Goal: Transaction & Acquisition: Purchase product/service

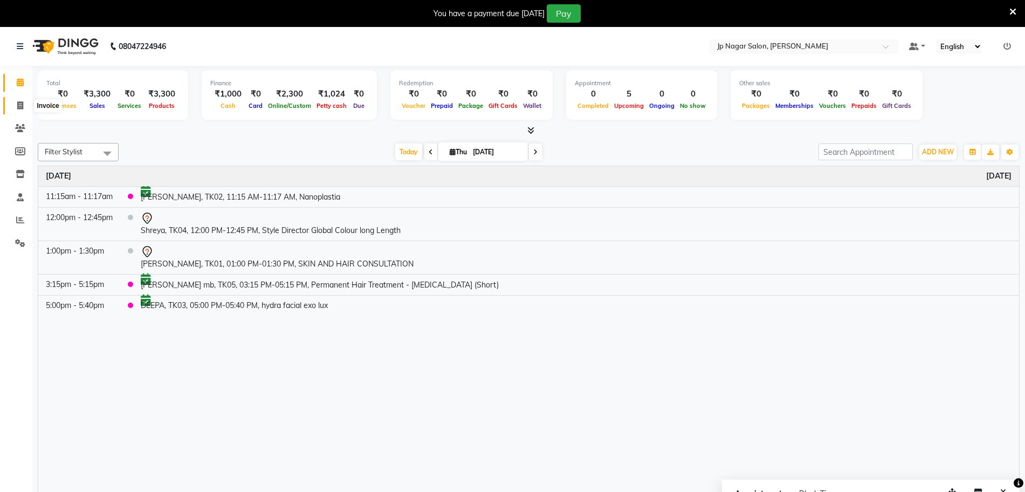
click at [21, 105] on icon at bounding box center [20, 105] width 6 height 8
select select "service"
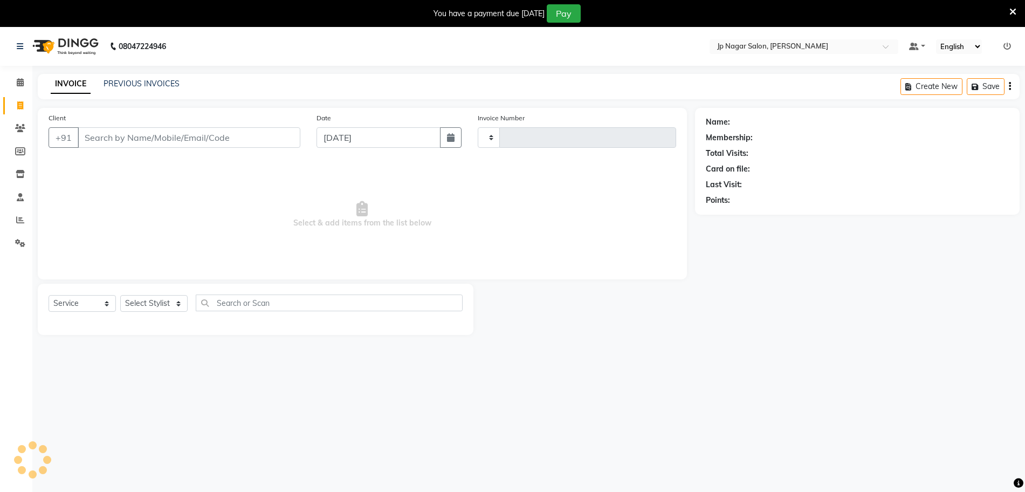
type input "0665"
select select "4852"
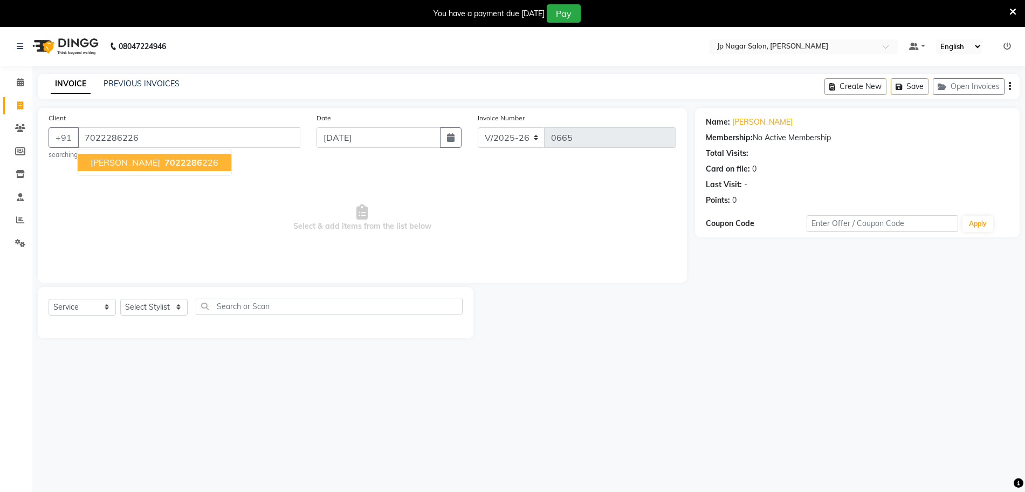
click at [95, 164] on span "[PERSON_NAME]" at bounding box center [126, 162] width 70 height 11
click at [155, 141] on input "7022286226" at bounding box center [189, 137] width 223 height 20
click at [181, 136] on input "7022286226" at bounding box center [189, 137] width 223 height 20
type input "7"
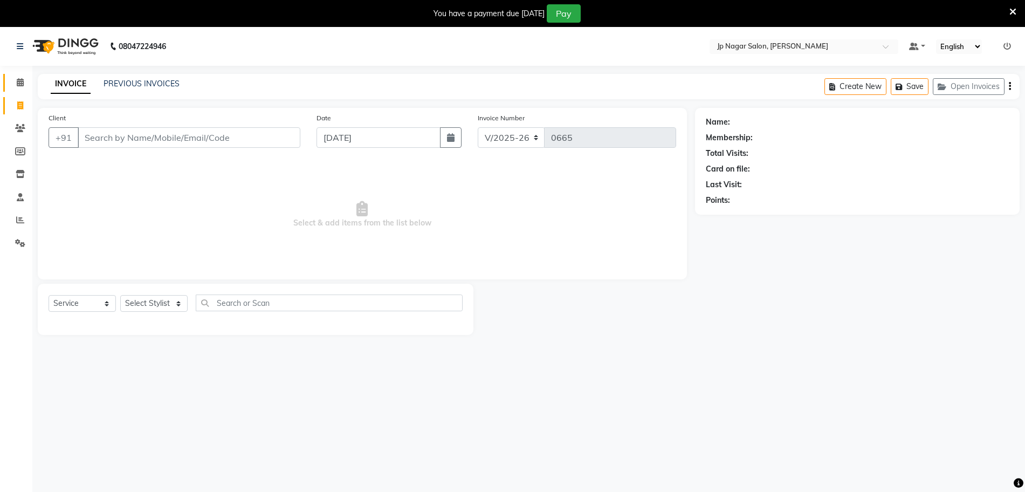
click at [19, 87] on span at bounding box center [20, 83] width 19 height 12
click at [20, 87] on span at bounding box center [20, 83] width 19 height 12
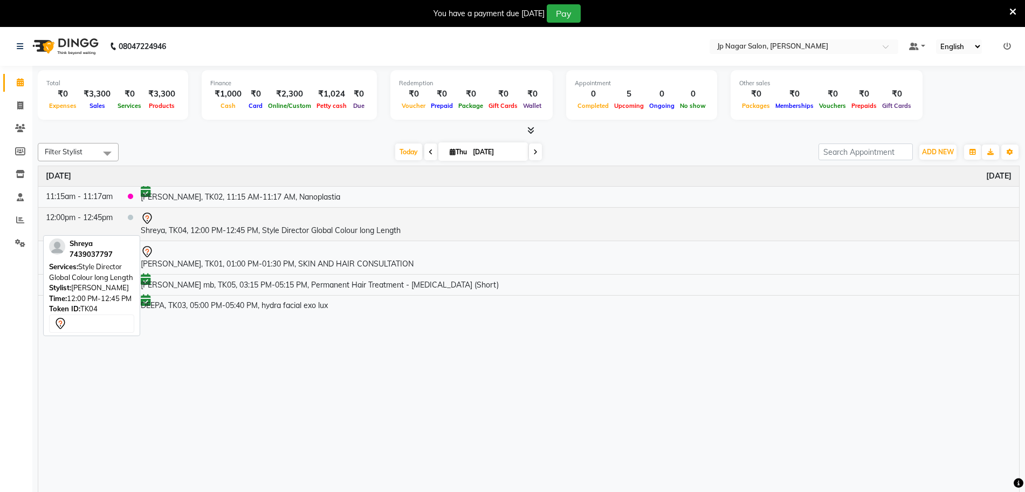
click at [214, 230] on td "Shreya, TK04, 12:00 PM-12:45 PM, Style Director Global Colour long Length" at bounding box center [576, 223] width 886 height 33
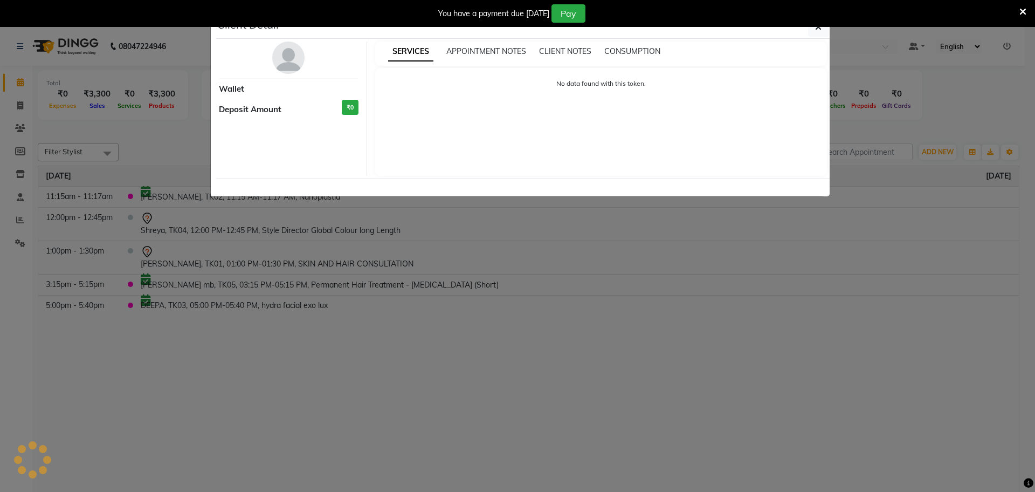
select select "7"
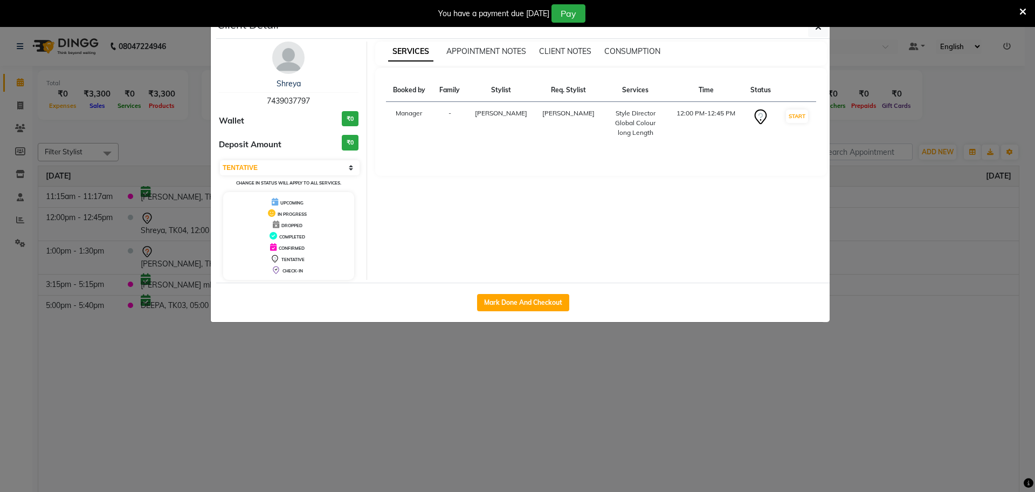
click at [548, 314] on div "Mark Done And Checkout" at bounding box center [523, 302] width 614 height 39
click at [545, 303] on button "Mark Done And Checkout" at bounding box center [523, 302] width 92 height 17
select select "service"
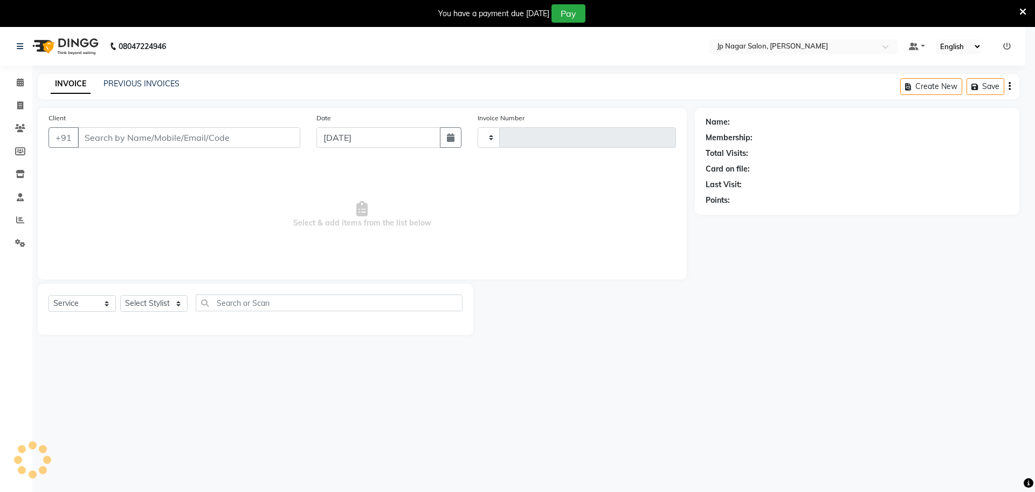
type input "0665"
select select "4852"
type input "7439037797"
select select "50073"
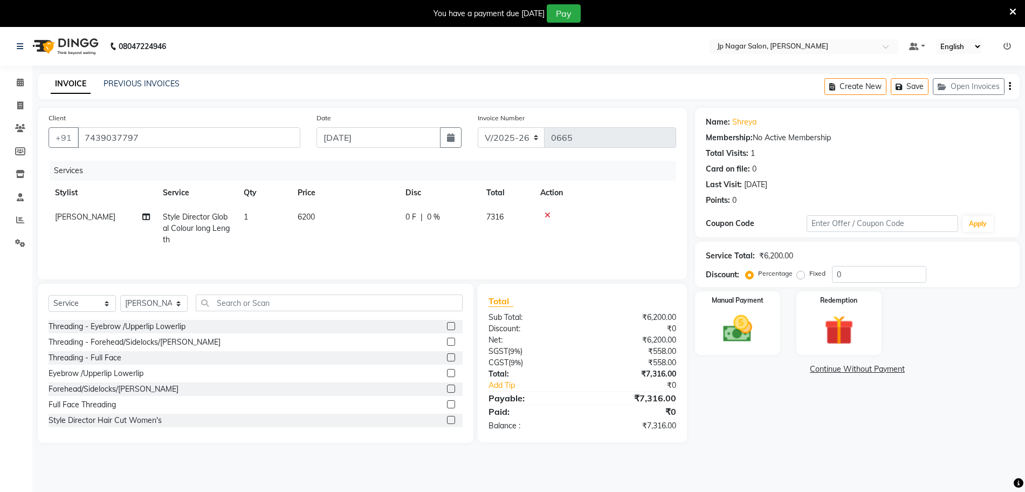
click at [319, 215] on td "6200" at bounding box center [345, 228] width 108 height 47
select select "50073"
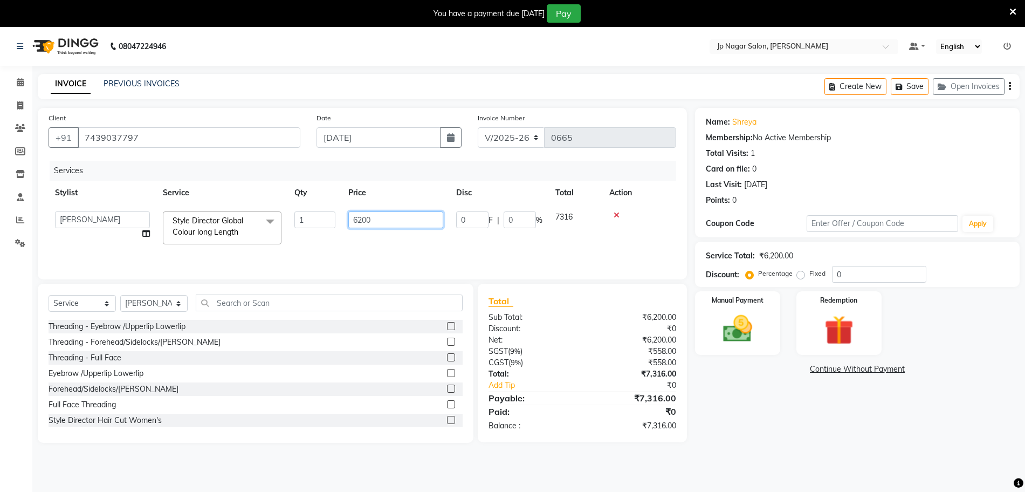
click at [417, 221] on input "6200" at bounding box center [395, 219] width 95 height 17
type input "6"
type input "7000"
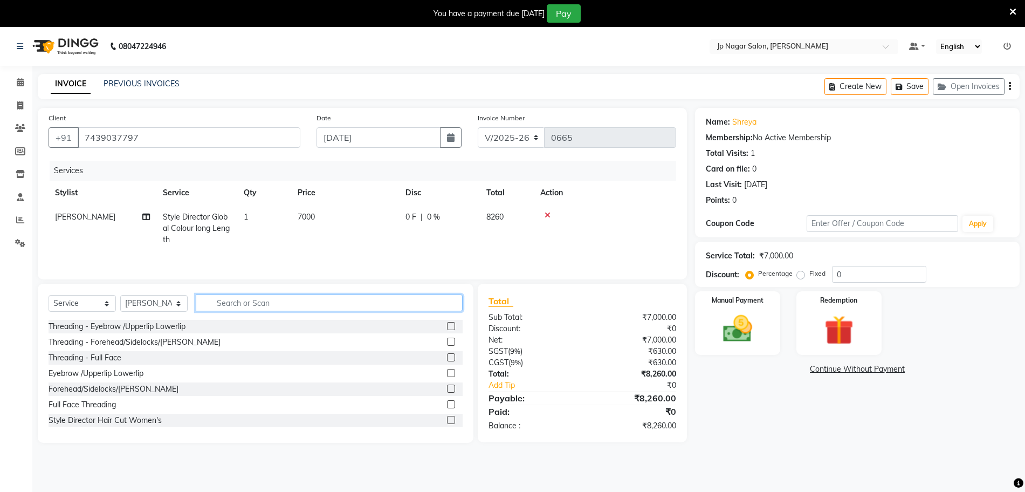
click at [252, 301] on input "text" at bounding box center [329, 302] width 267 height 17
type input "hair"
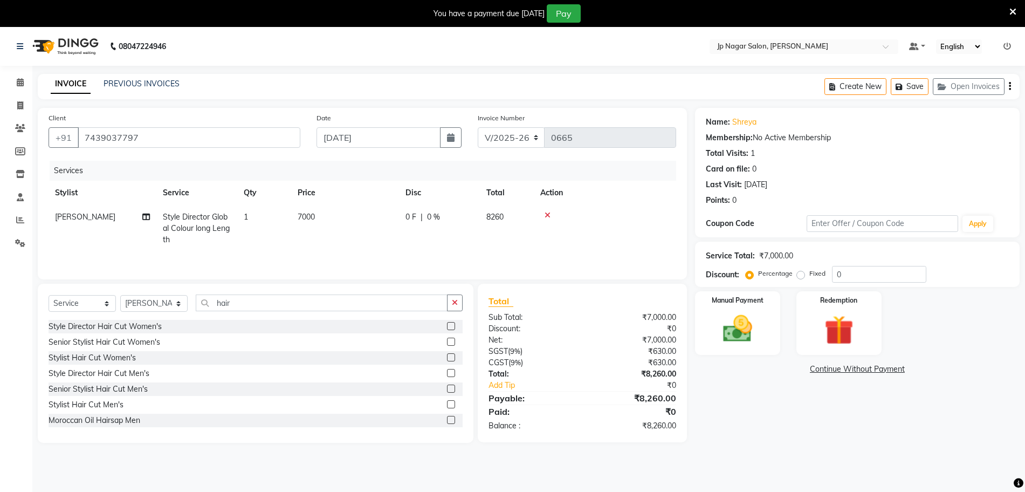
click at [447, 329] on label at bounding box center [451, 326] width 8 height 8
click at [447, 329] on input "checkbox" at bounding box center [450, 326] width 7 height 7
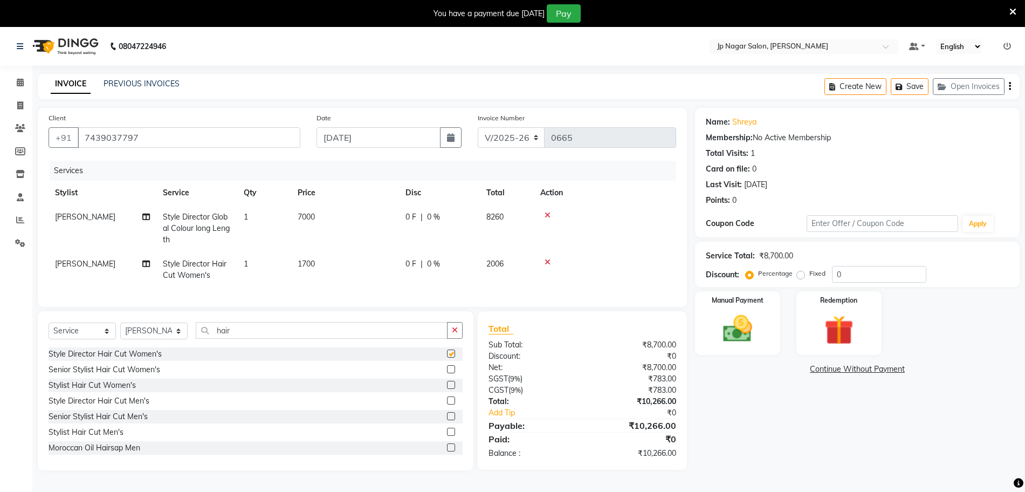
checkbox input "false"
click at [318, 262] on td "1700" at bounding box center [345, 270] width 108 height 36
select select "50073"
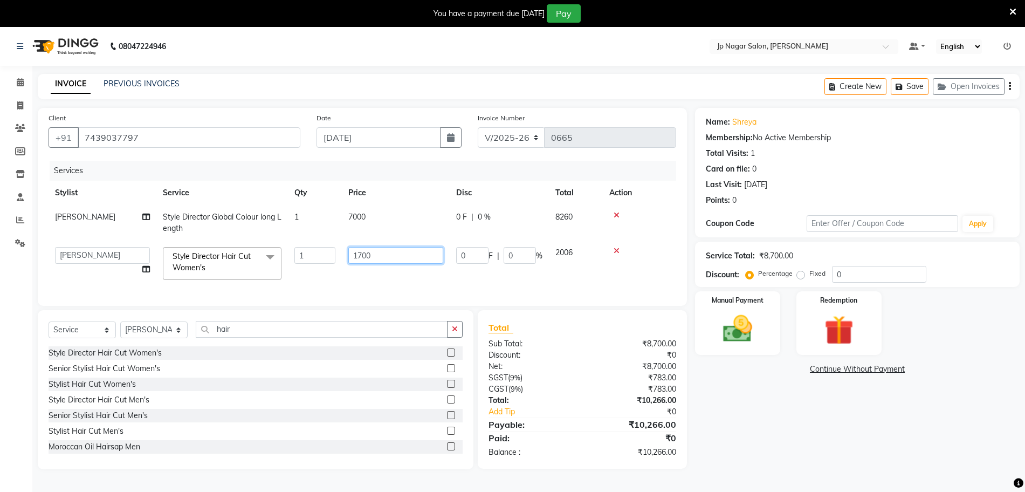
click at [395, 256] on input "1700" at bounding box center [395, 255] width 95 height 17
type input "1000"
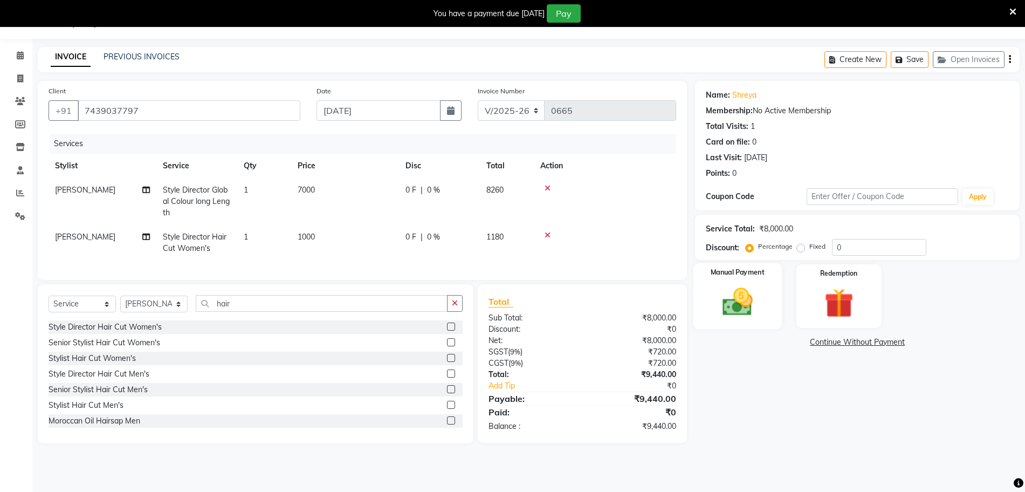
click at [757, 296] on img at bounding box center [738, 301] width 50 height 35
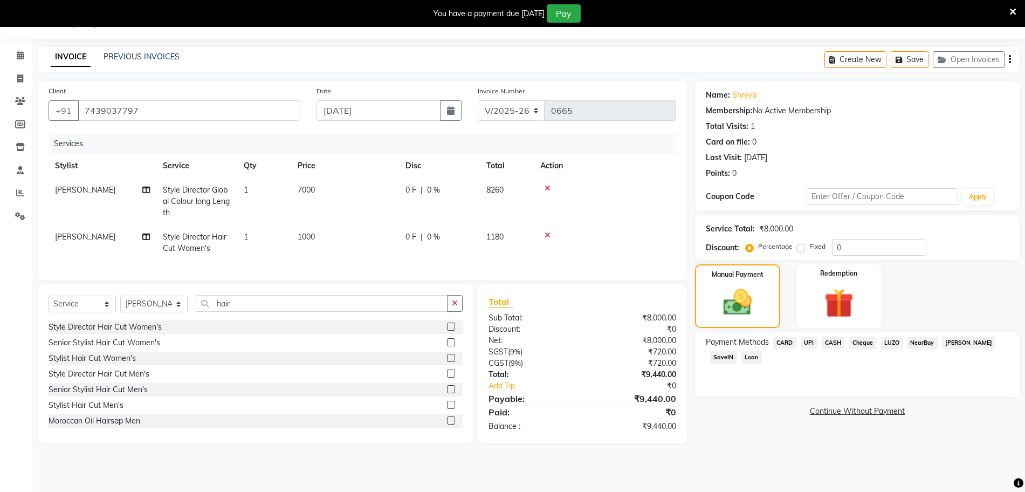
click at [811, 342] on span "UPI" at bounding box center [809, 343] width 17 height 12
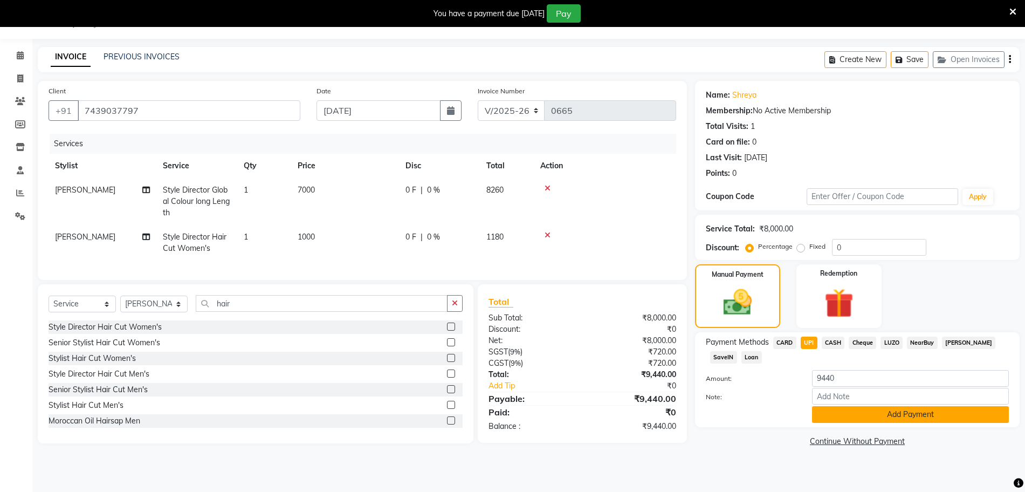
click at [884, 415] on button "Add Payment" at bounding box center [910, 414] width 197 height 17
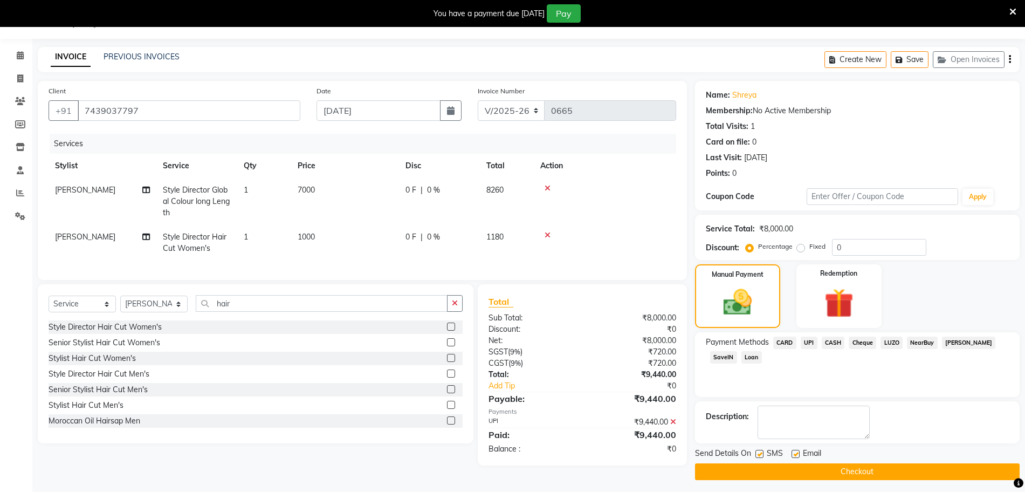
click at [811, 343] on span "UPI" at bounding box center [809, 343] width 17 height 12
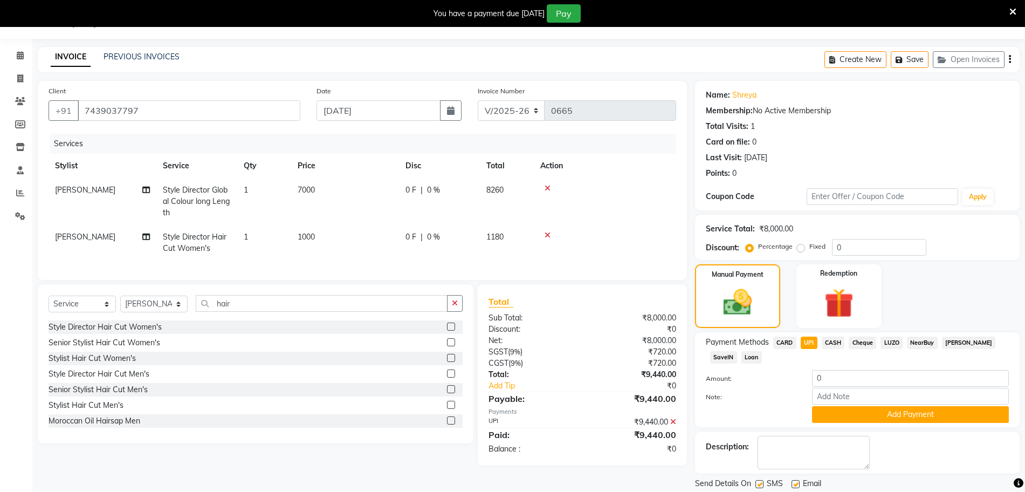
scroll to position [61, 0]
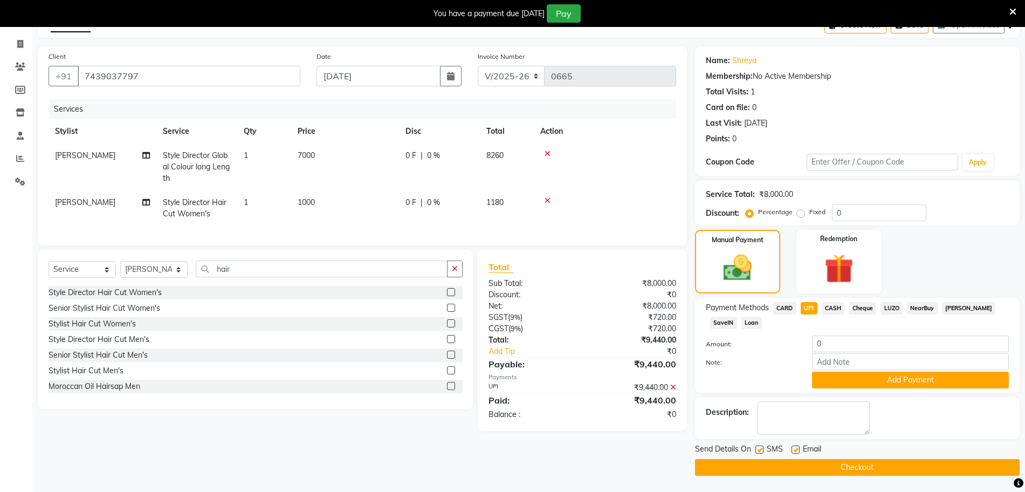
click at [817, 466] on button "Checkout" at bounding box center [857, 467] width 325 height 17
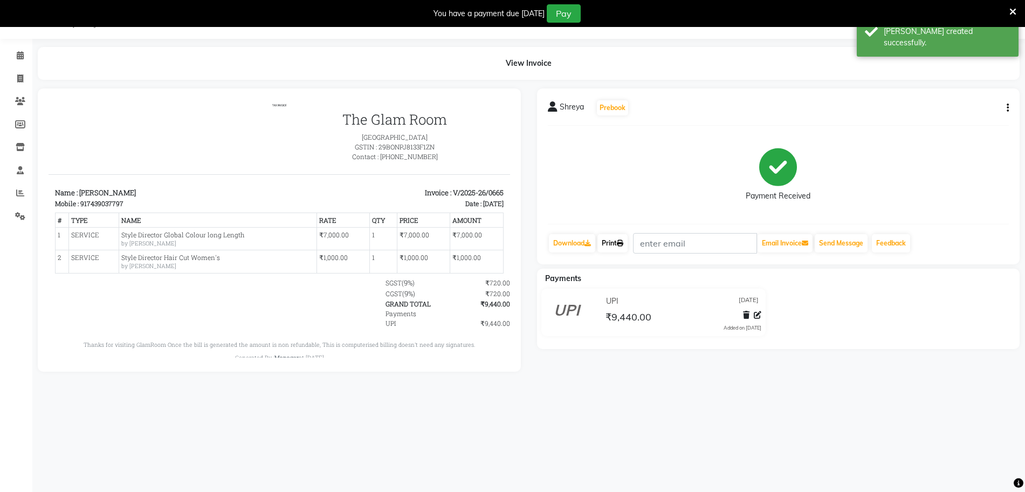
click at [610, 242] on link "Print" at bounding box center [613, 243] width 30 height 18
click at [616, 244] on link "Print" at bounding box center [613, 243] width 30 height 18
click at [607, 239] on link "Print" at bounding box center [613, 243] width 30 height 18
